Goal: Find specific page/section: Find specific page/section

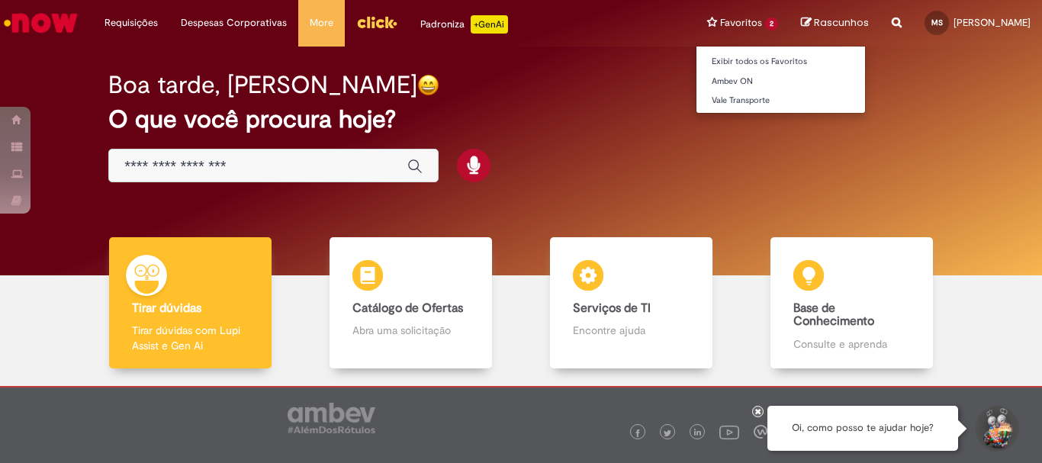
click at [732, 24] on li "Favoritos 2 Exibir todos os Favoritos Ambev ON Vale Transporte" at bounding box center [743, 23] width 94 height 46
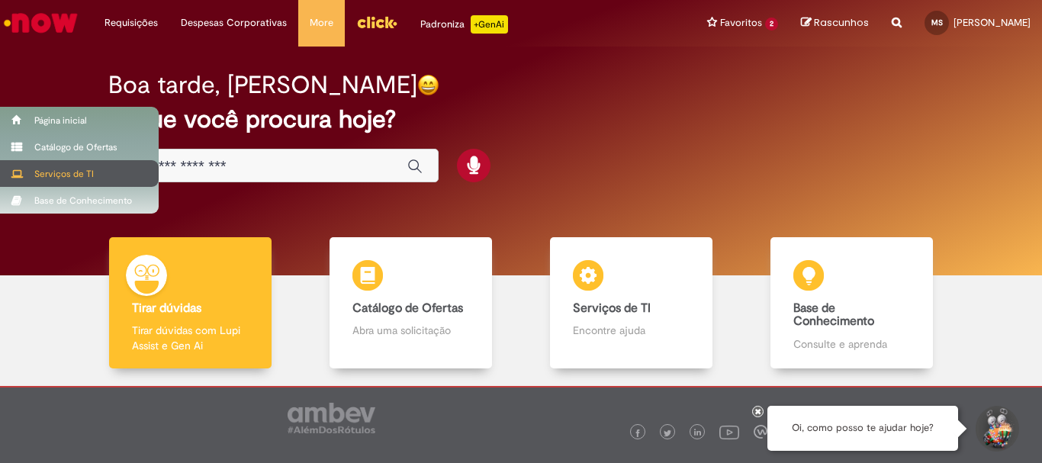
click at [36, 170] on div "Serviços de TI" at bounding box center [79, 173] width 159 height 27
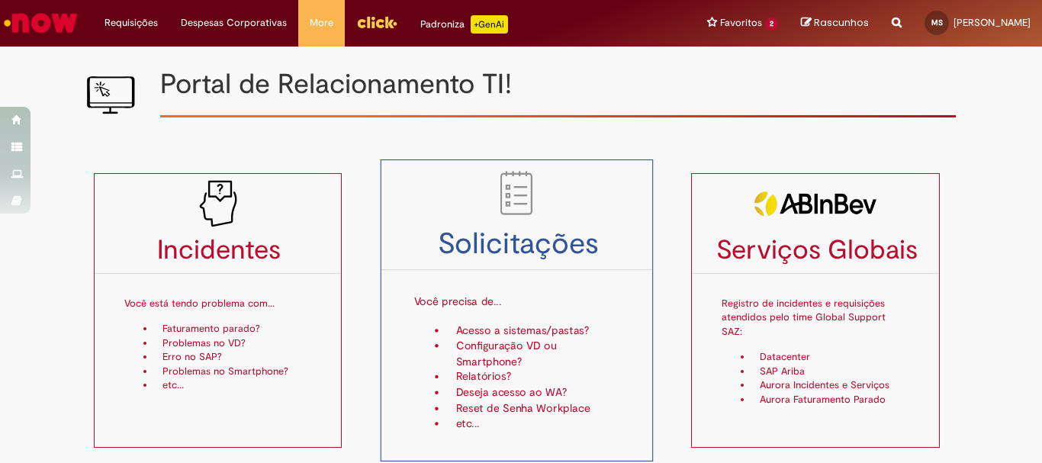
click at [481, 324] on li "Acesso a sistemas/pastas?" at bounding box center [533, 330] width 172 height 15
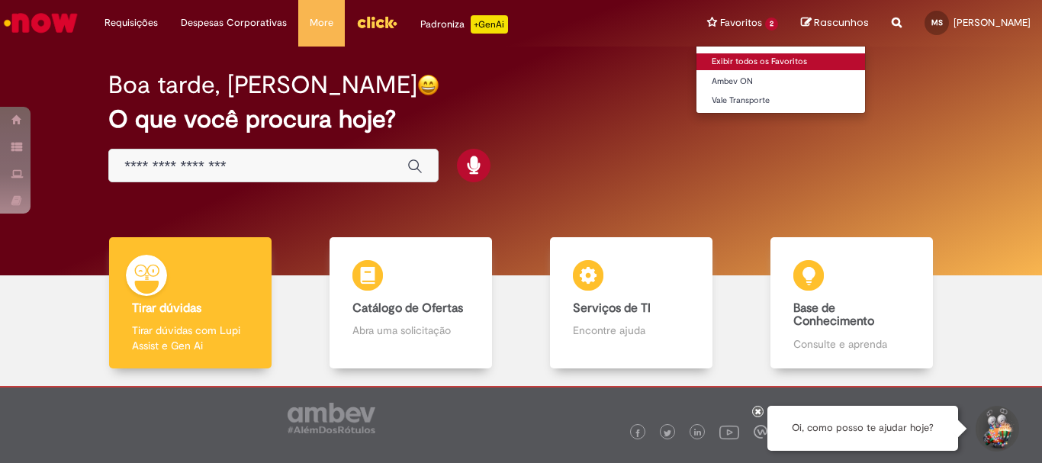
click at [697, 59] on link "Exibir todos os Favoritos" at bounding box center [781, 61] width 169 height 17
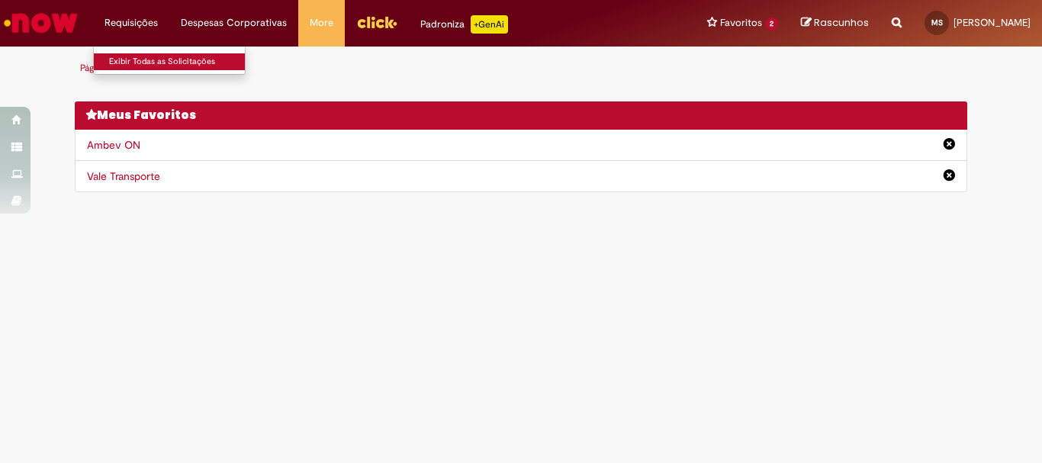
click at [153, 53] on link "Exibir Todas as Solicitações" at bounding box center [178, 61] width 168 height 17
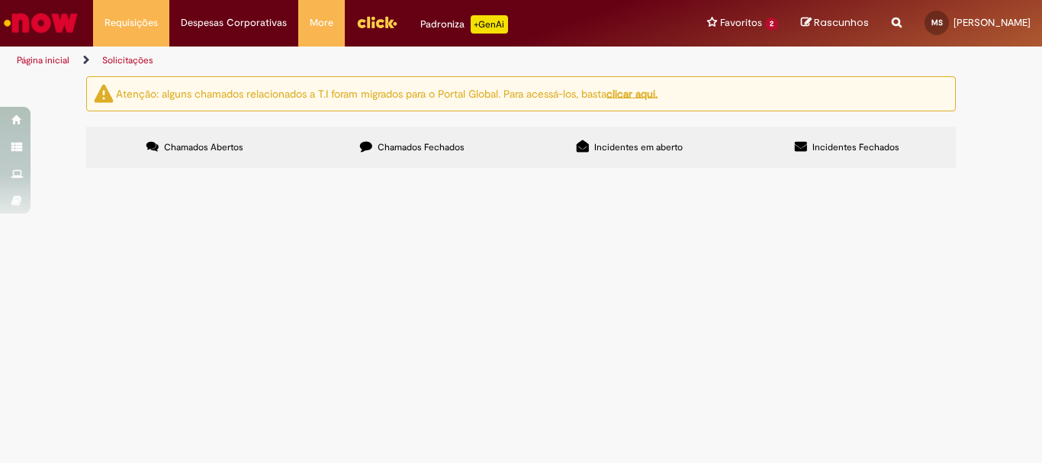
click at [0, 0] on div "Não há registros em Item solicitado usando este filtro" at bounding box center [0, 0] width 0 height 0
click at [951, 92] on div "Atenção: alguns chamados relacionados a T.I foram migrados para o Portal Global…" at bounding box center [521, 93] width 870 height 35
click at [0, 0] on span "Pesquisar" at bounding box center [0, 0] width 0 height 0
click at [646, 99] on u "clicar aqui." at bounding box center [632, 93] width 51 height 14
